Goal: Information Seeking & Learning: Learn about a topic

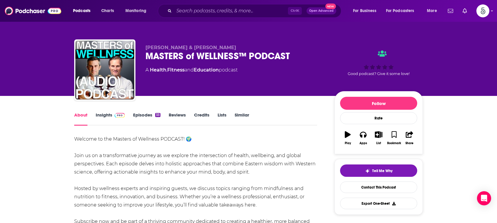
scroll to position [59, 0]
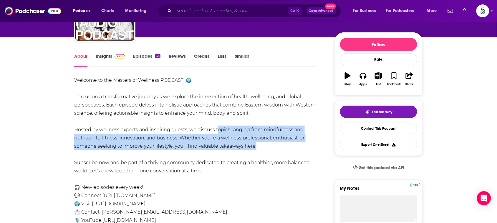
click at [253, 13] on input "Search podcasts, credits, & more..." at bounding box center [231, 10] width 114 height 9
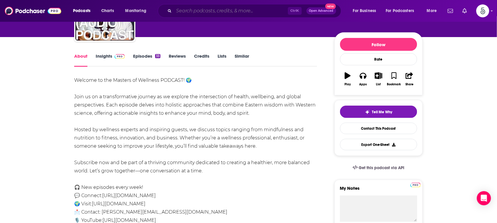
scroll to position [0, 0]
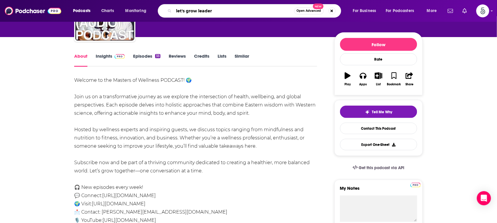
type input "let's grow leaders"
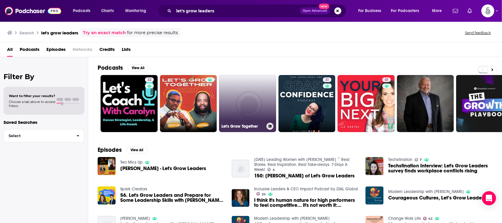
click at [237, 88] on link "Let's Grow Together" at bounding box center [247, 103] width 57 height 57
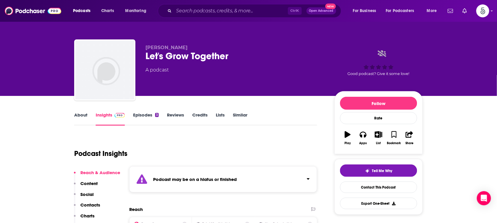
click at [237, 88] on div "[PERSON_NAME] Let's Grow Together A podcast" at bounding box center [234, 68] width 179 height 47
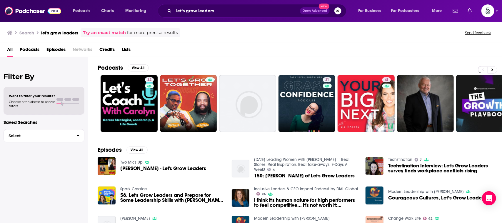
click at [285, 45] on div "All Podcasts Episodes Networks Credits Lists" at bounding box center [252, 51] width 491 height 12
